Goal: Task Accomplishment & Management: Use online tool/utility

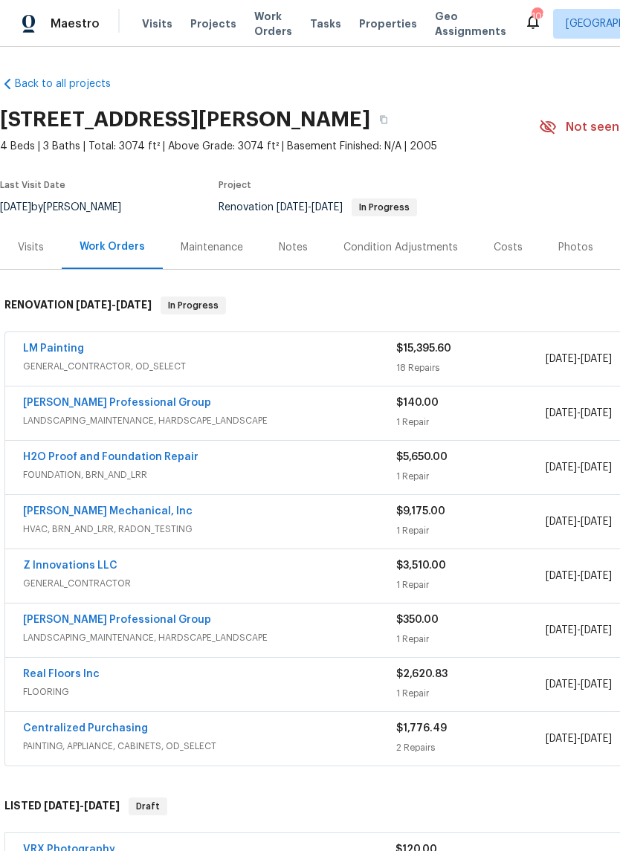
click at [60, 347] on link "LM Painting" at bounding box center [53, 349] width 61 height 10
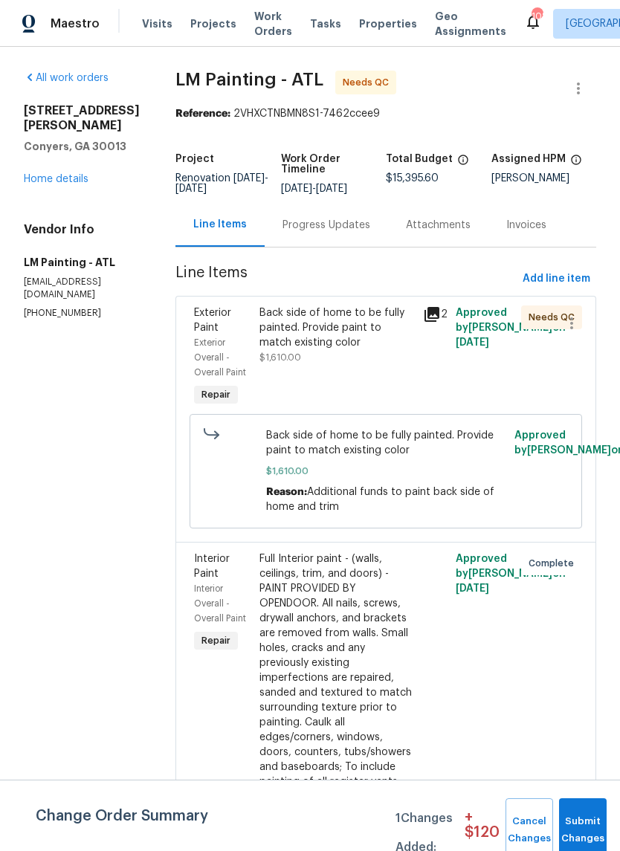
click at [394, 346] on div "Back side of home to be fully painted. Provide paint to match existing color" at bounding box center [337, 328] width 155 height 45
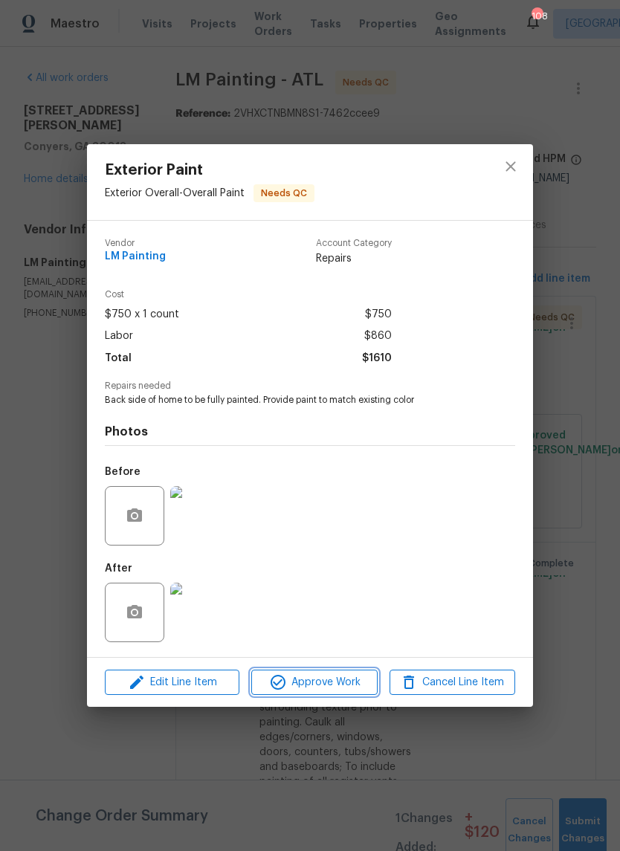
click at [358, 682] on span "Approve Work" at bounding box center [314, 683] width 117 height 19
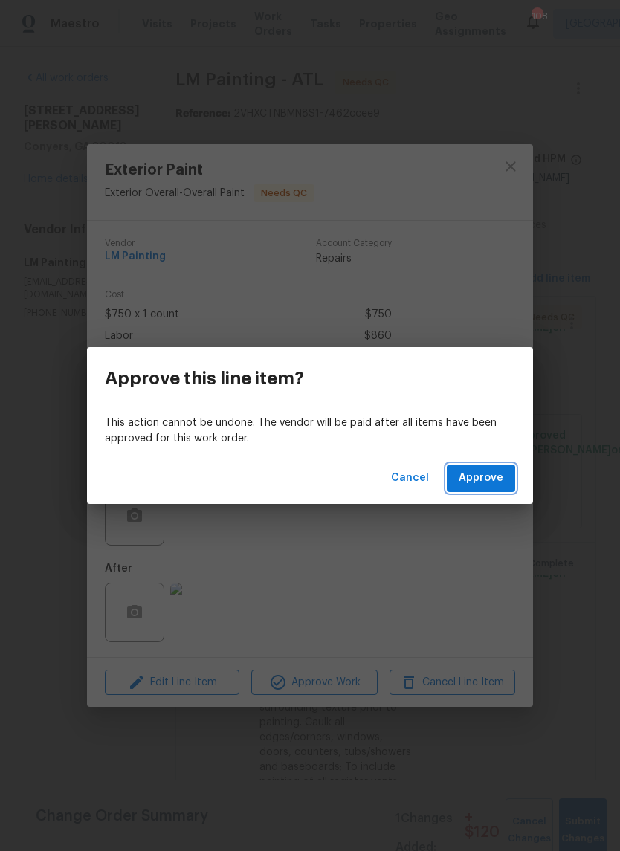
click at [495, 487] on span "Approve" at bounding box center [481, 478] width 45 height 19
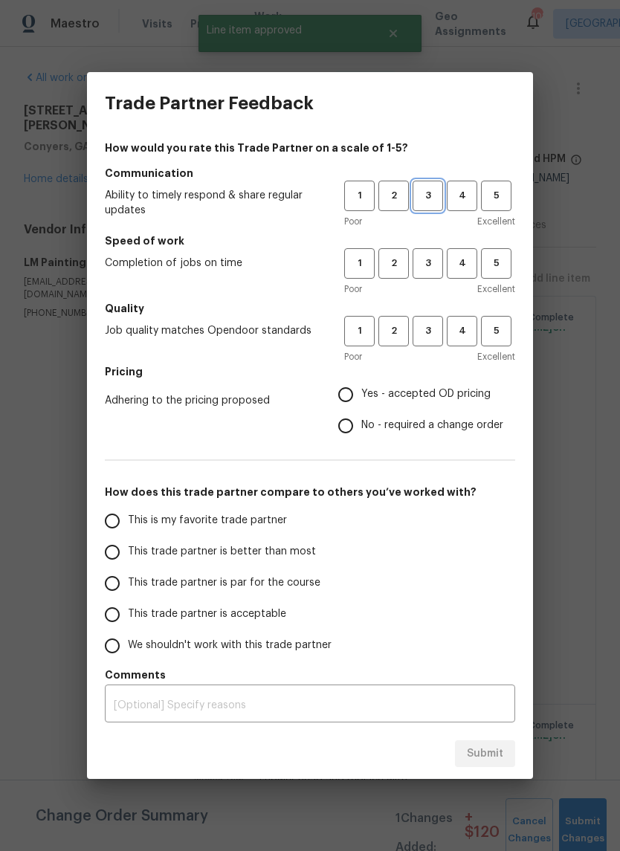
click at [433, 195] on span "3" at bounding box center [428, 195] width 28 height 17
click at [431, 261] on span "3" at bounding box center [428, 263] width 28 height 17
click at [434, 334] on span "3" at bounding box center [428, 331] width 28 height 17
click at [479, 404] on label "Yes - accepted OD pricing" at bounding box center [416, 394] width 173 height 31
click at [361, 404] on input "Yes - accepted OD pricing" at bounding box center [345, 394] width 31 height 31
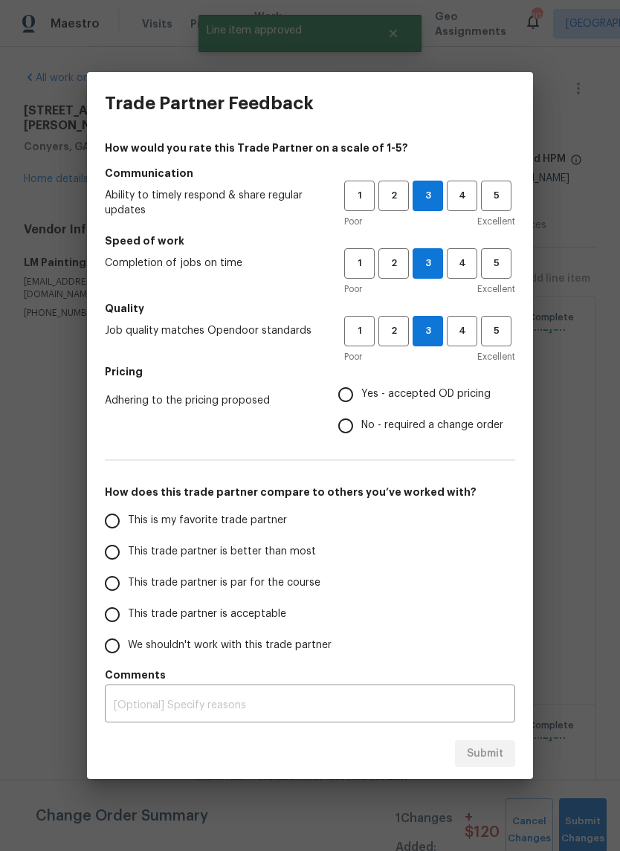
radio input "true"
click at [121, 521] on input "This is my favorite trade partner" at bounding box center [112, 521] width 31 height 31
click at [512, 748] on button "Submit" at bounding box center [485, 755] width 60 height 28
radio input "true"
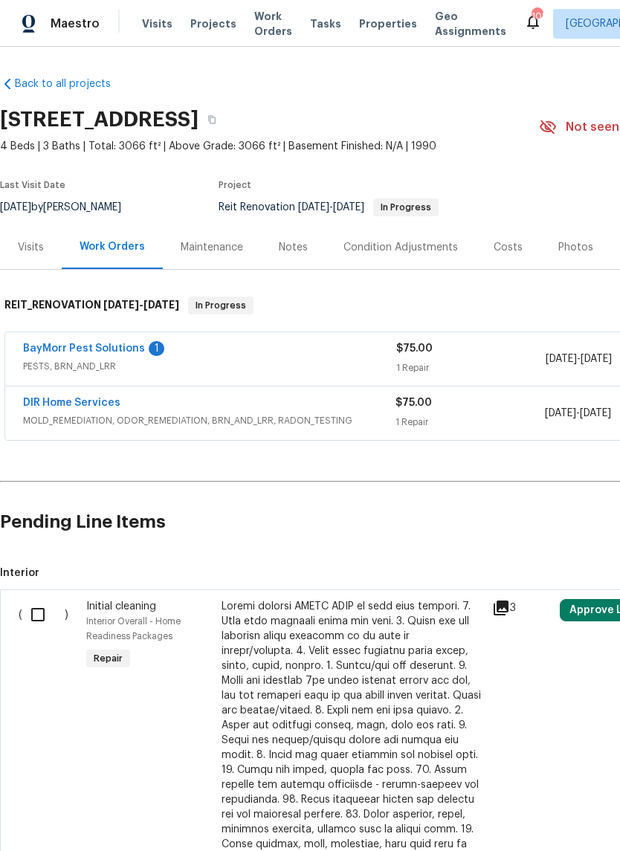
click at [52, 347] on link "BayMorr Pest Solutions" at bounding box center [84, 349] width 122 height 10
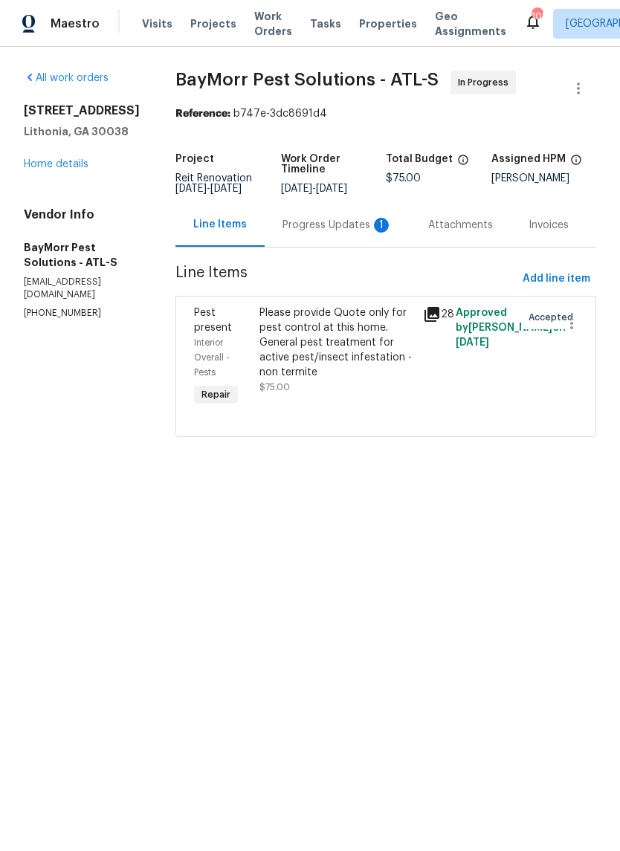
click at [374, 230] on div "1" at bounding box center [381, 225] width 15 height 15
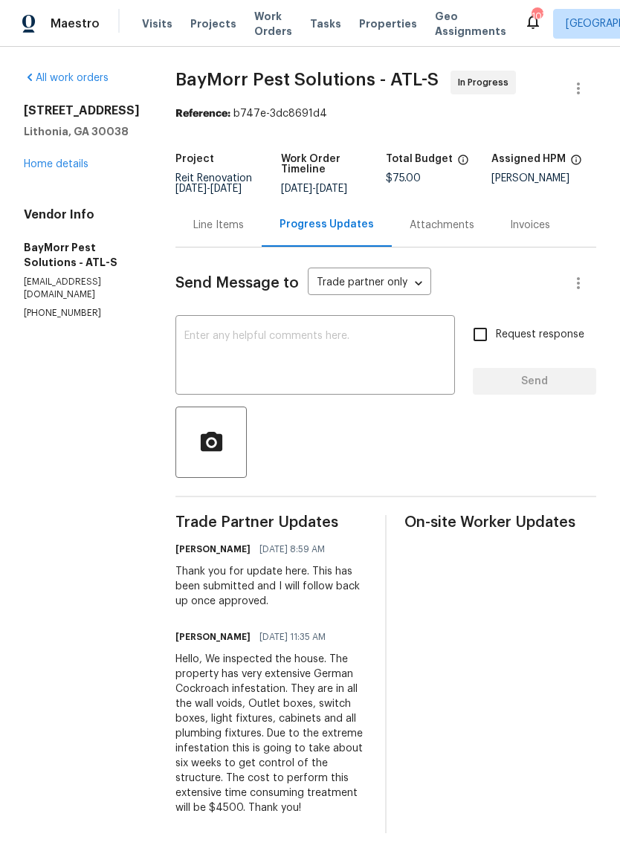
click at [79, 170] on link "Home details" at bounding box center [56, 164] width 65 height 10
